Goal: Transaction & Acquisition: Download file/media

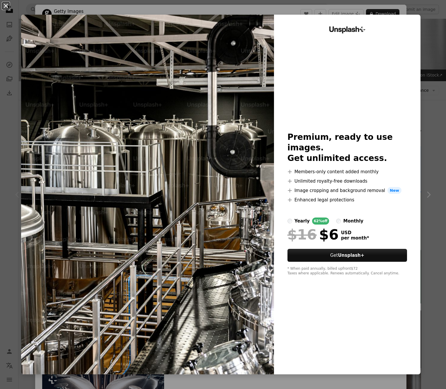
click at [8, 5] on button "An X shape" at bounding box center [5, 5] width 7 height 7
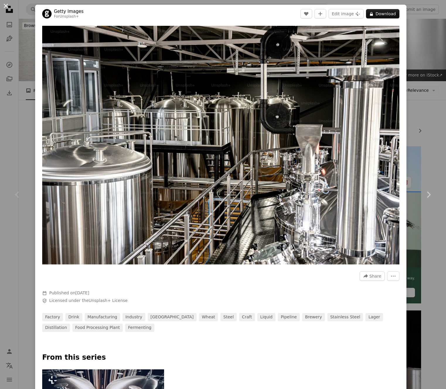
click at [7, 5] on button "An X shape" at bounding box center [5, 5] width 7 height 7
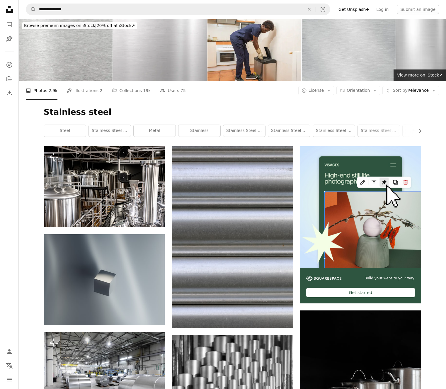
click at [323, 85] on div "A photo Photos 2.9k Pen Tool Illustrations 2 A stack of folders Collections 19k…" at bounding box center [233, 90] width 414 height 19
click at [324, 88] on span "License" at bounding box center [317, 90] width 16 height 5
click at [321, 136] on span "Free" at bounding box center [332, 138] width 36 height 6
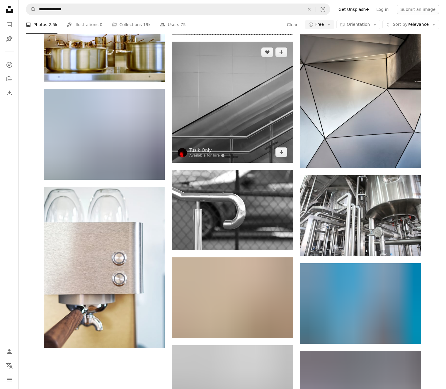
scroll to position [543, 0]
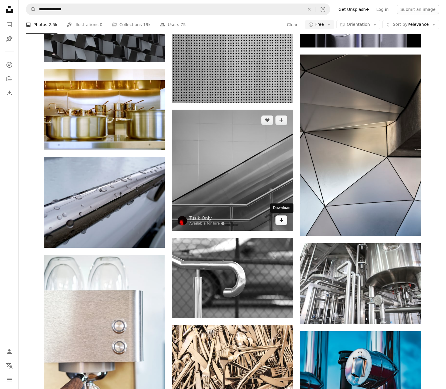
click at [283, 221] on icon "Arrow pointing down" at bounding box center [281, 219] width 5 height 7
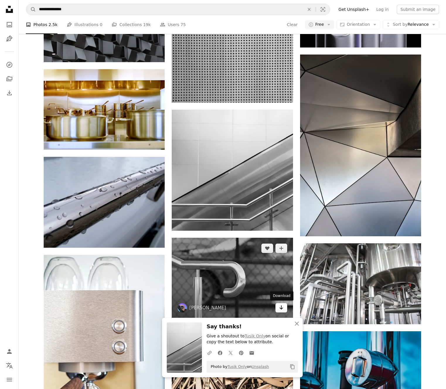
click at [279, 308] on icon "Arrow pointing down" at bounding box center [281, 307] width 5 height 7
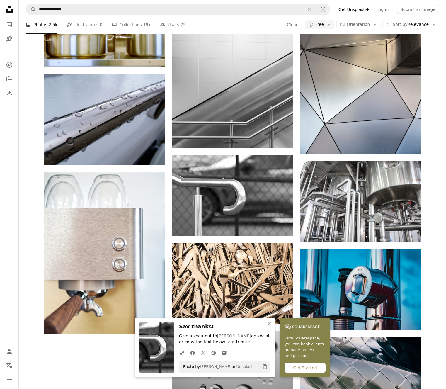
scroll to position [652, 0]
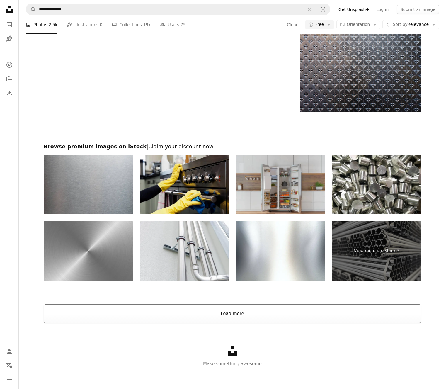
click at [235, 314] on button "Load more" at bounding box center [233, 313] width 378 height 19
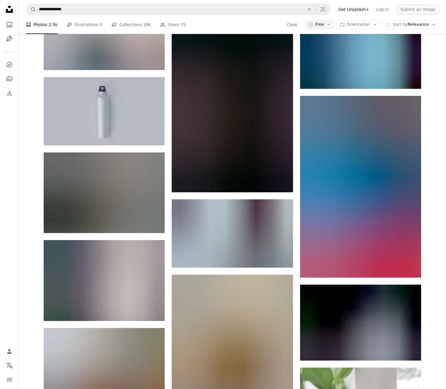
scroll to position [5472, 0]
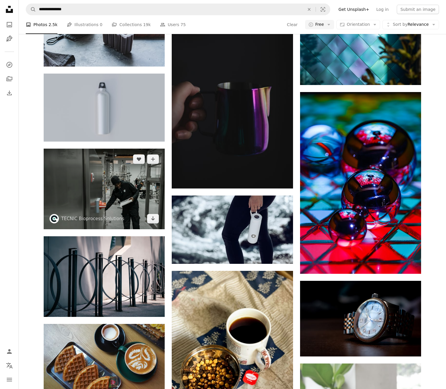
click at [119, 178] on img at bounding box center [104, 189] width 121 height 81
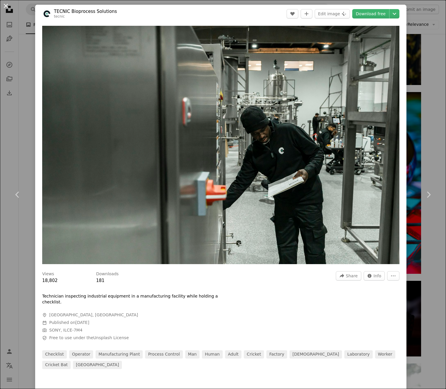
click at [6, 5] on button "An X shape" at bounding box center [5, 5] width 7 height 7
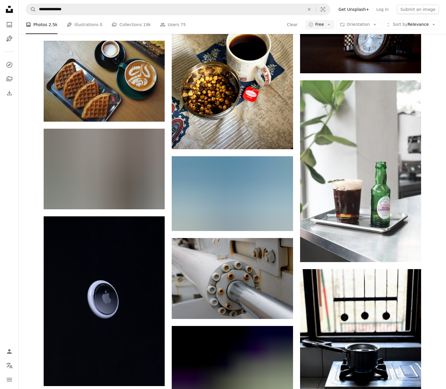
scroll to position [5757, 0]
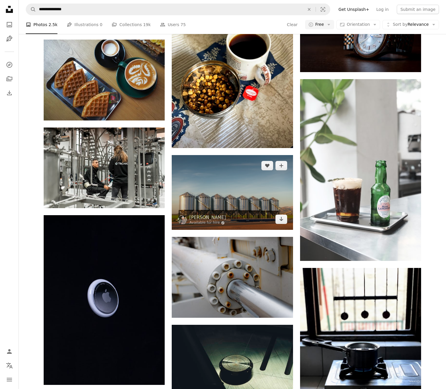
click at [231, 204] on img at bounding box center [232, 192] width 121 height 75
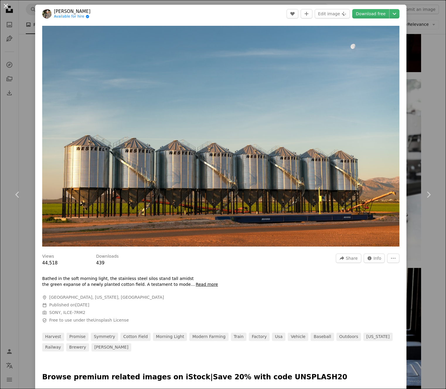
click at [6, 7] on button "An X shape" at bounding box center [5, 5] width 7 height 7
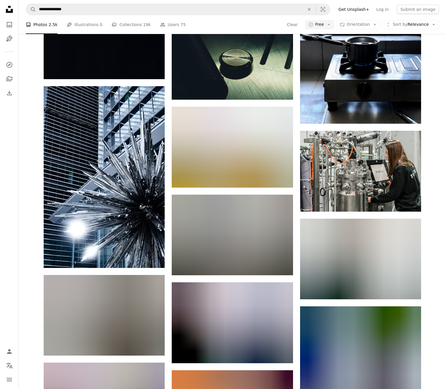
scroll to position [6107, 0]
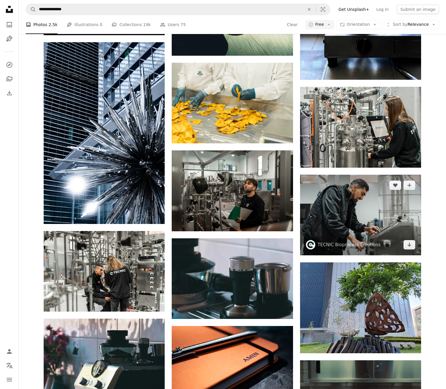
click at [351, 221] on img at bounding box center [360, 215] width 121 height 81
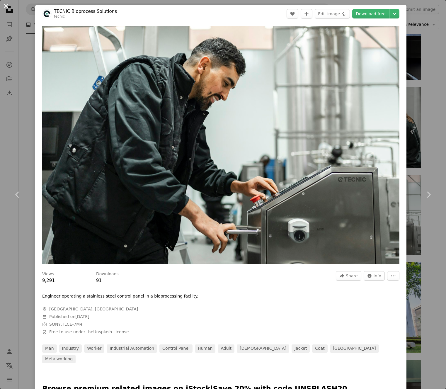
click at [8, 8] on button "An X shape" at bounding box center [5, 5] width 7 height 7
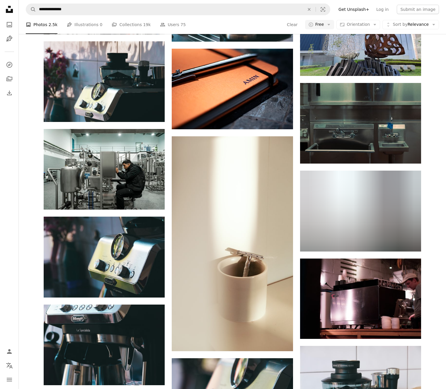
scroll to position [6393, 0]
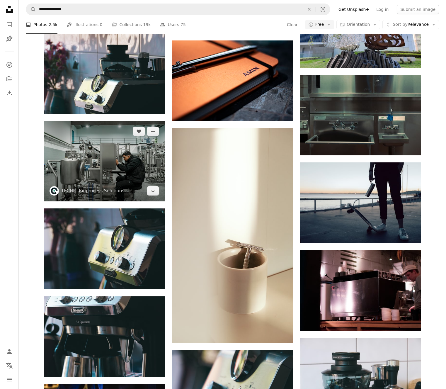
click at [99, 178] on img at bounding box center [104, 161] width 121 height 81
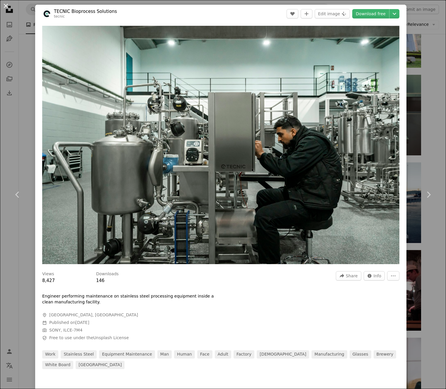
click at [8, 6] on button "An X shape" at bounding box center [5, 5] width 7 height 7
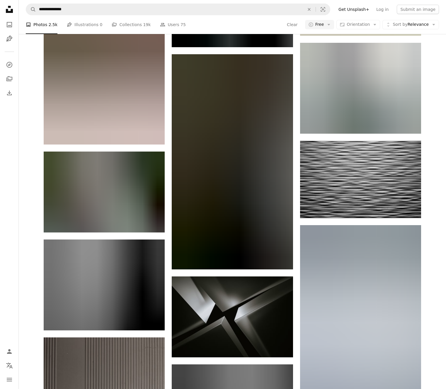
scroll to position [14850, 0]
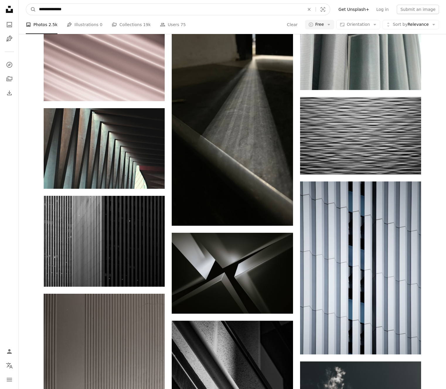
click at [95, 7] on input "**********" at bounding box center [169, 9] width 267 height 11
type input "**********"
click at [31, 9] on button "A magnifying glass" at bounding box center [31, 9] width 10 height 11
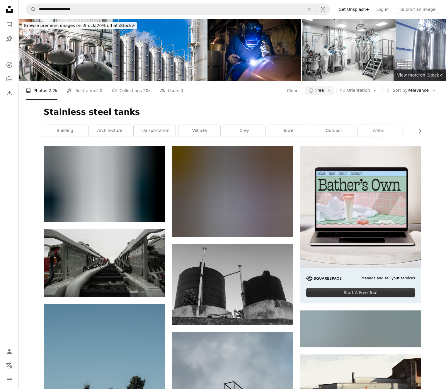
scroll to position [140, 0]
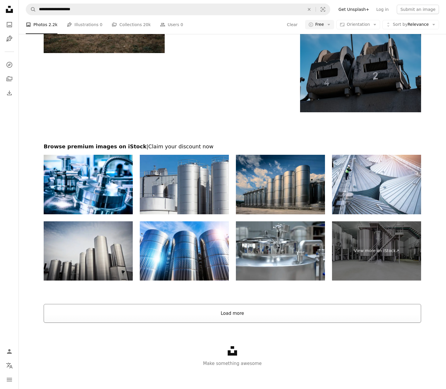
click at [242, 315] on button "Load more" at bounding box center [233, 313] width 378 height 19
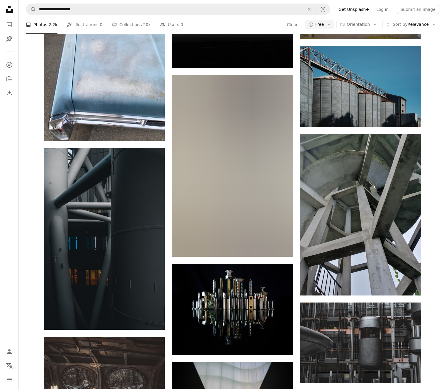
scroll to position [9891, 0]
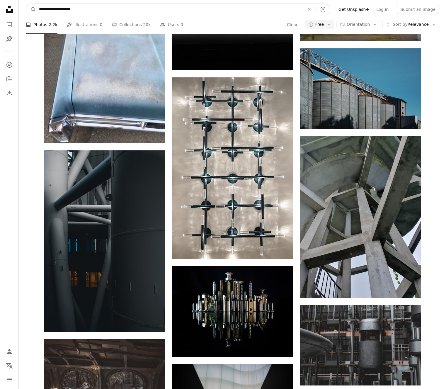
click at [119, 11] on input "**********" at bounding box center [169, 9] width 267 height 11
type input "*********"
click at [31, 9] on button "A magnifying glass" at bounding box center [31, 9] width 10 height 11
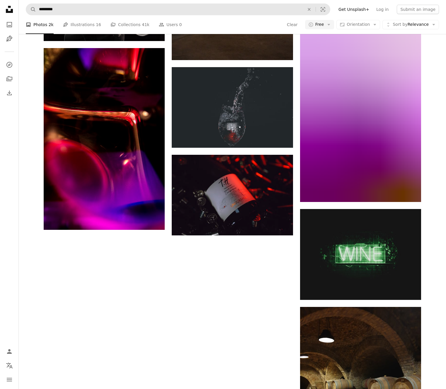
scroll to position [889, 0]
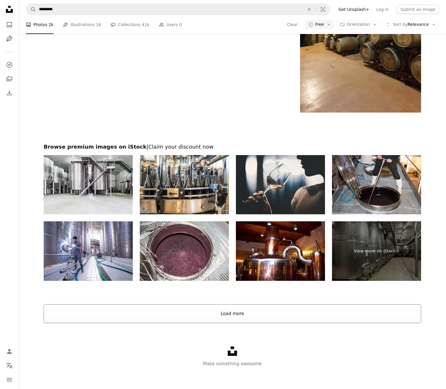
click at [234, 314] on button "Load more" at bounding box center [233, 313] width 378 height 19
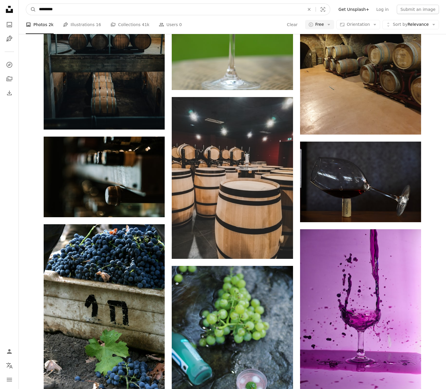
click at [134, 10] on input "*********" at bounding box center [169, 9] width 267 height 11
type input "**********"
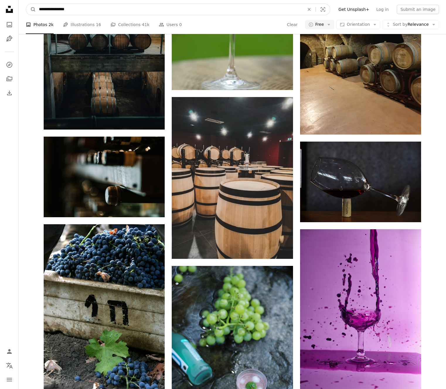
click at [31, 9] on button "A magnifying glass" at bounding box center [31, 9] width 10 height 11
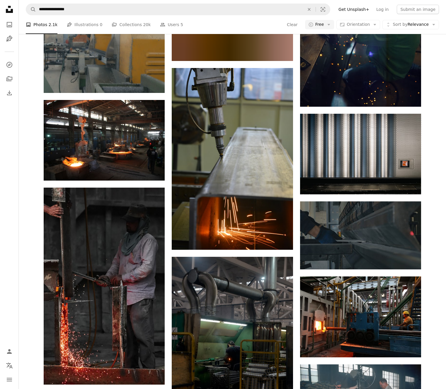
scroll to position [370, 0]
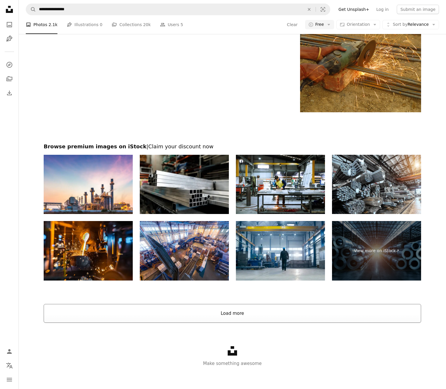
click at [241, 308] on button "Load more" at bounding box center [233, 313] width 378 height 19
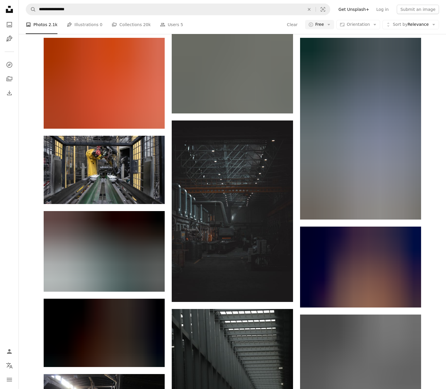
scroll to position [6233, 0]
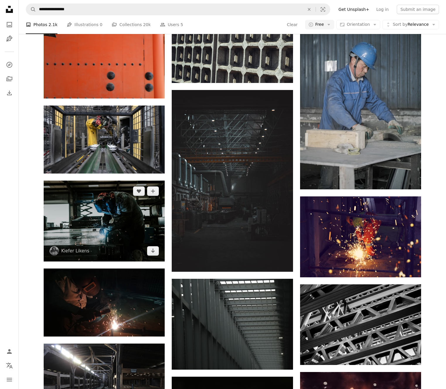
click at [96, 221] on img at bounding box center [104, 221] width 121 height 81
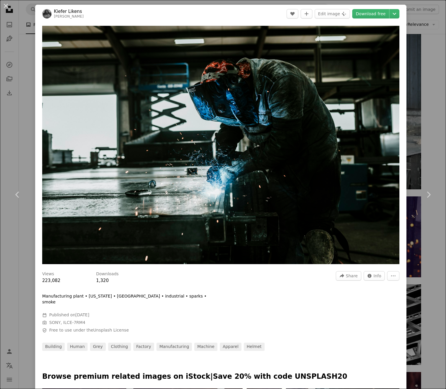
click at [11, 137] on div "An X shape Chevron left Chevron right [PERSON_NAME] A heart A plus sign Edit im…" at bounding box center [223, 194] width 446 height 389
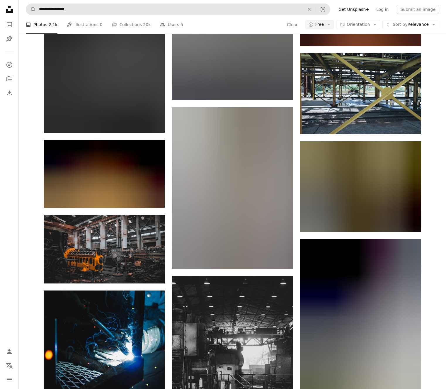
scroll to position [9064, 0]
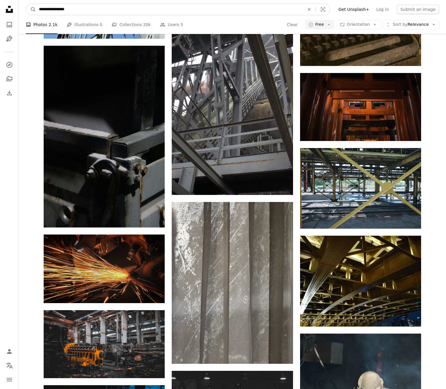
click at [76, 9] on input "**********" at bounding box center [169, 9] width 267 height 11
type input "**********"
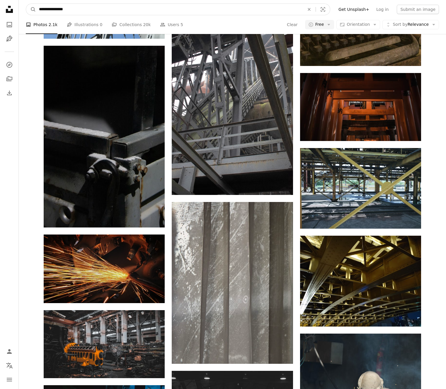
click at [31, 9] on button "A magnifying glass" at bounding box center [31, 9] width 10 height 11
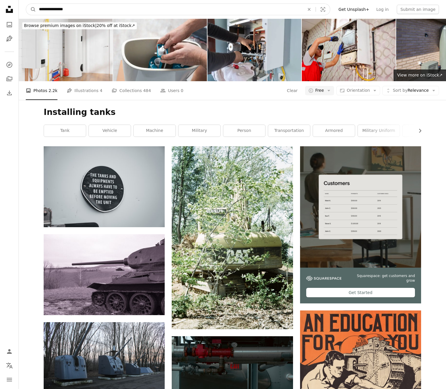
click at [52, 9] on input "**********" at bounding box center [169, 9] width 267 height 11
type input "**********"
click at [31, 9] on button "A magnifying glass" at bounding box center [31, 9] width 10 height 11
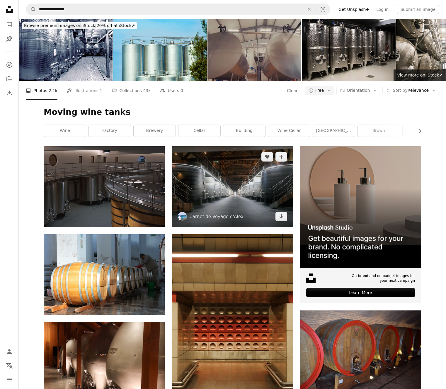
click at [217, 192] on img at bounding box center [232, 186] width 121 height 81
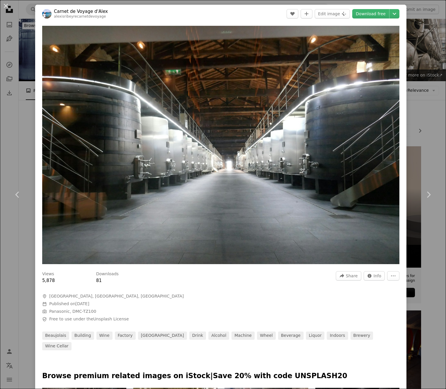
click at [6, 229] on div "An X shape Chevron left Chevron right Carnet de Voyage d'Alex alexisribeyrecarn…" at bounding box center [223, 194] width 446 height 389
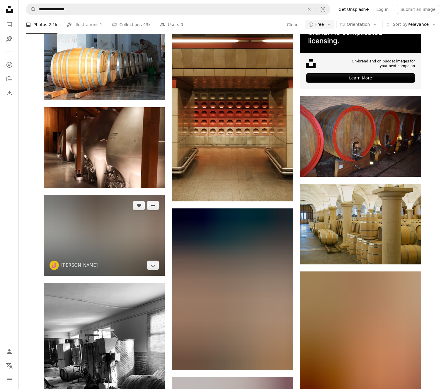
scroll to position [215, 0]
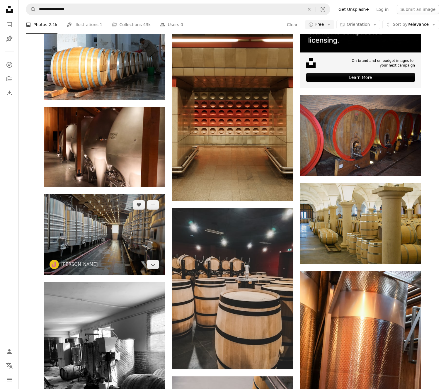
click at [96, 234] on img at bounding box center [104, 234] width 121 height 81
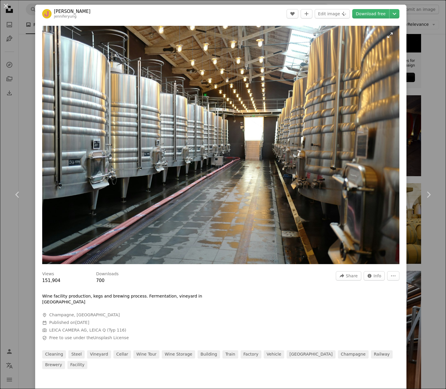
click at [186, 163] on img "Zoom in on this image" at bounding box center [221, 145] width 358 height 238
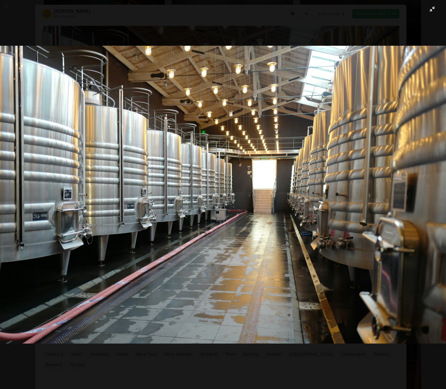
click at [87, 204] on img "Zoom out on this image" at bounding box center [223, 195] width 447 height 298
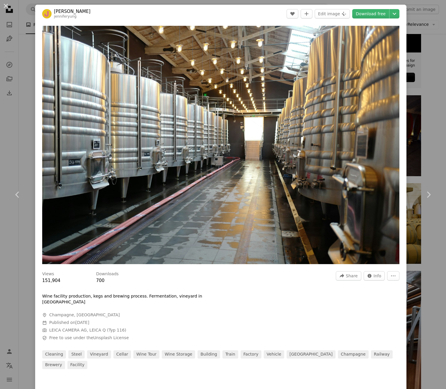
click at [11, 131] on div "An X shape Chevron left Chevron right [PERSON_NAME] jenniferyung A heart A plus…" at bounding box center [223, 194] width 446 height 389
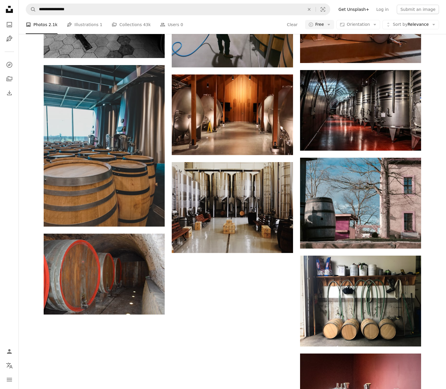
scroll to position [642, 0]
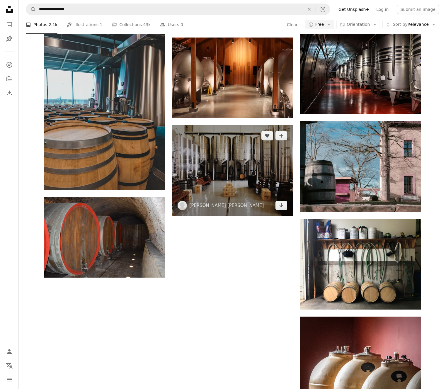
click at [232, 169] on img at bounding box center [232, 170] width 121 height 91
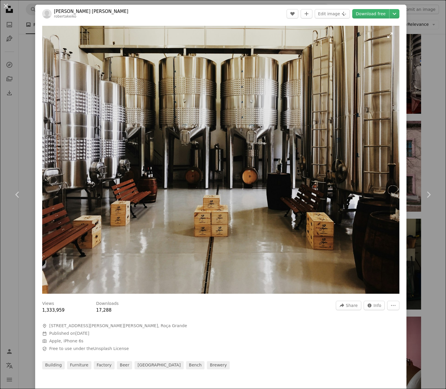
click at [204, 221] on img "Zoom in on this image" at bounding box center [221, 160] width 358 height 268
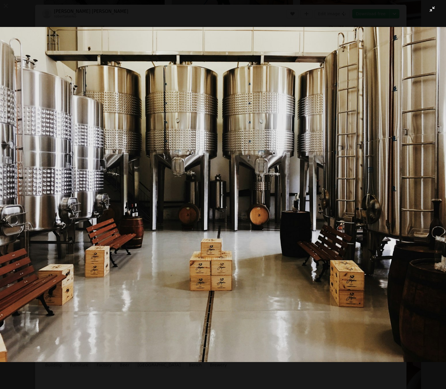
click at [226, 199] on img "Zoom out on this image" at bounding box center [223, 194] width 447 height 335
